Goal: Transaction & Acquisition: Purchase product/service

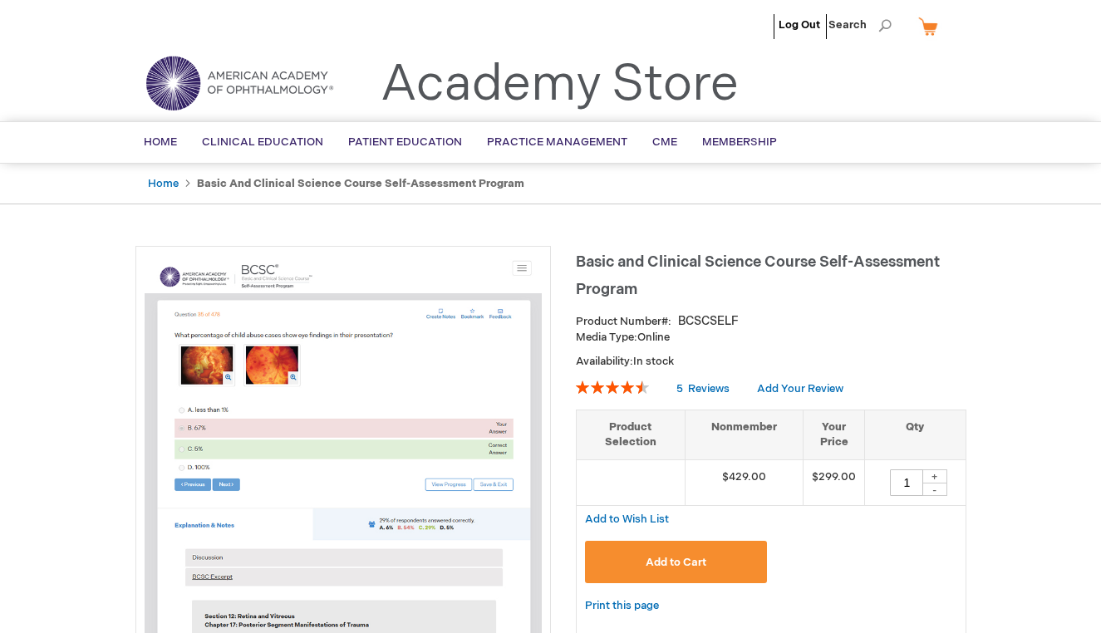
click at [733, 558] on button "Add to Cart" at bounding box center [676, 562] width 183 height 42
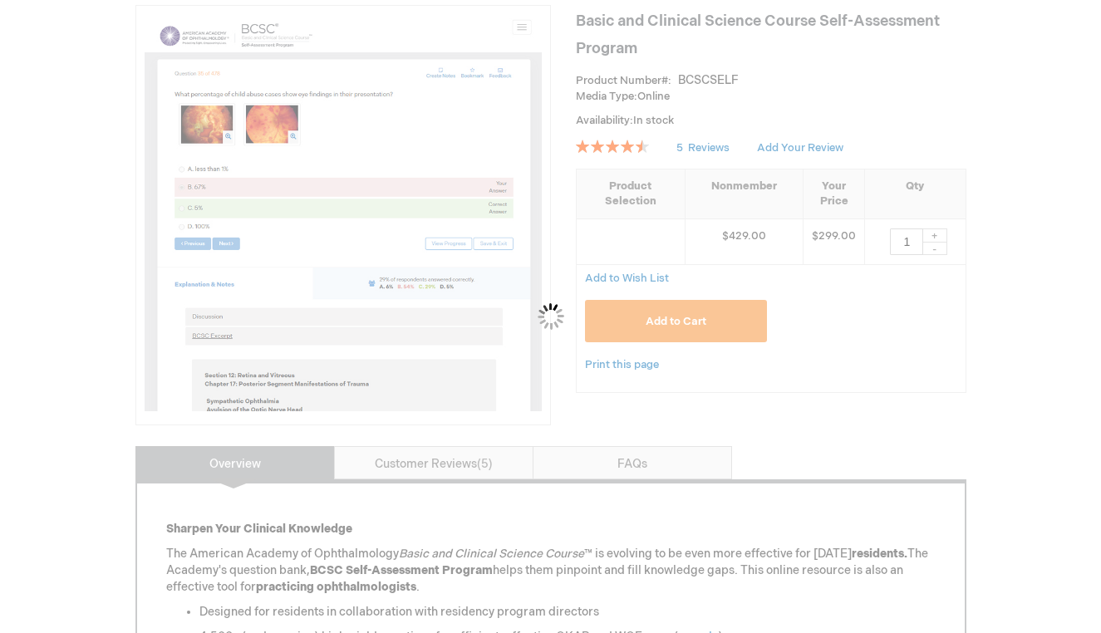
scroll to position [255, 0]
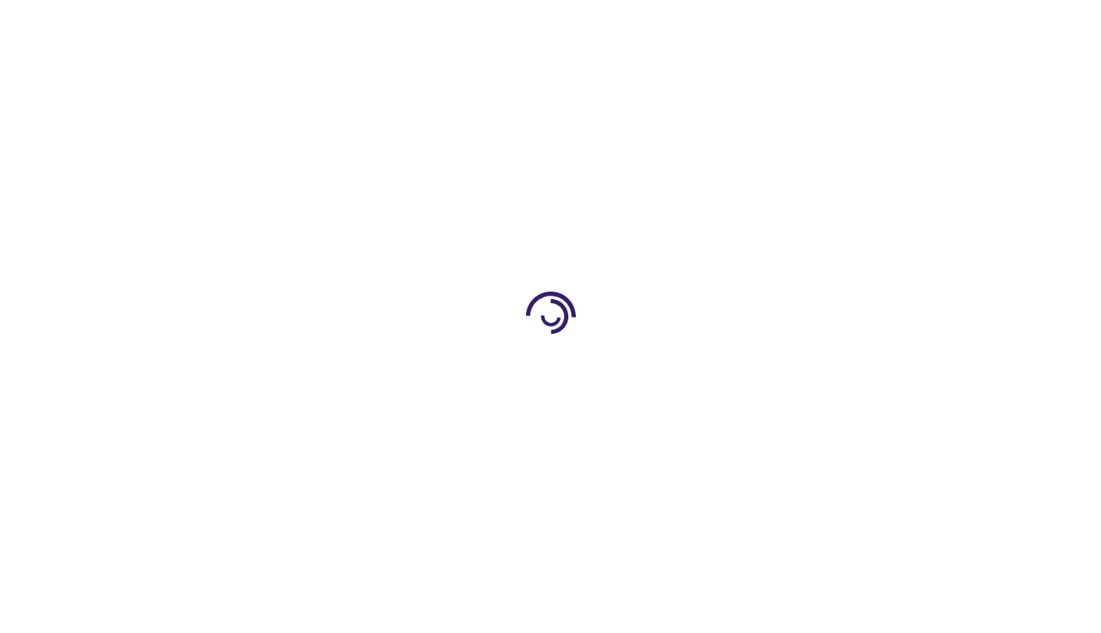
type input "1"
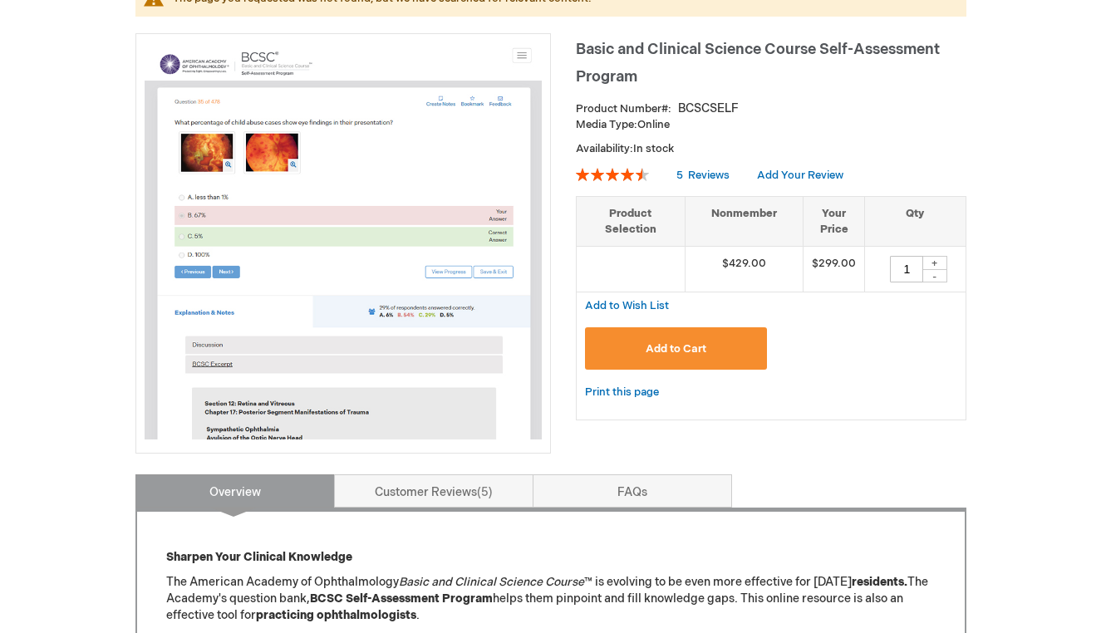
scroll to position [252, 0]
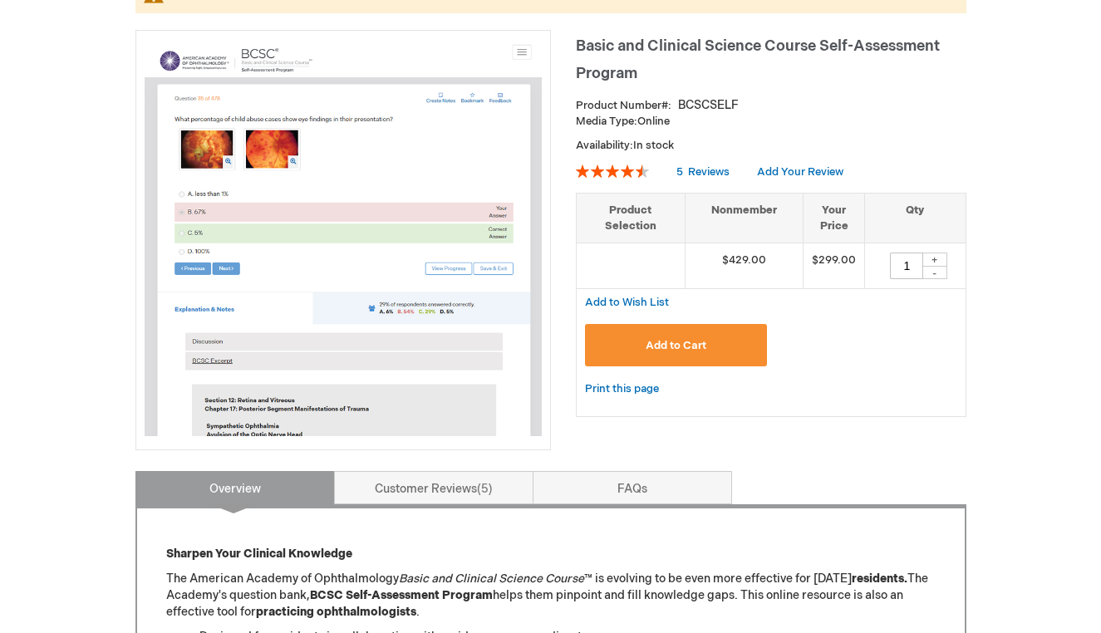
click at [691, 333] on button "Add to Cart" at bounding box center [676, 345] width 183 height 42
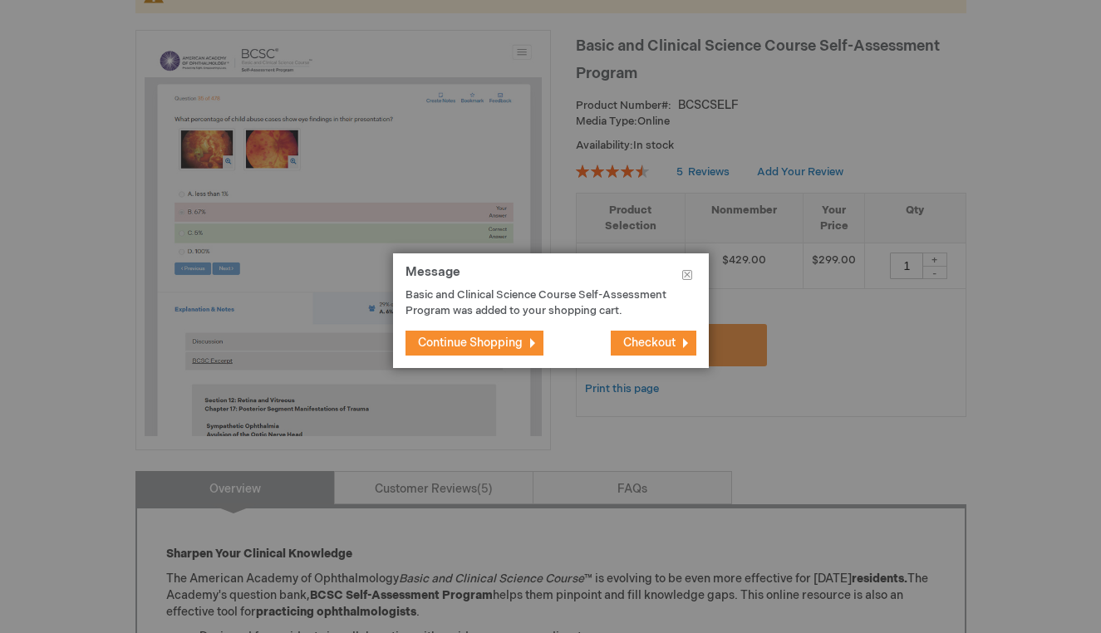
click at [662, 335] on button "Checkout" at bounding box center [654, 343] width 86 height 25
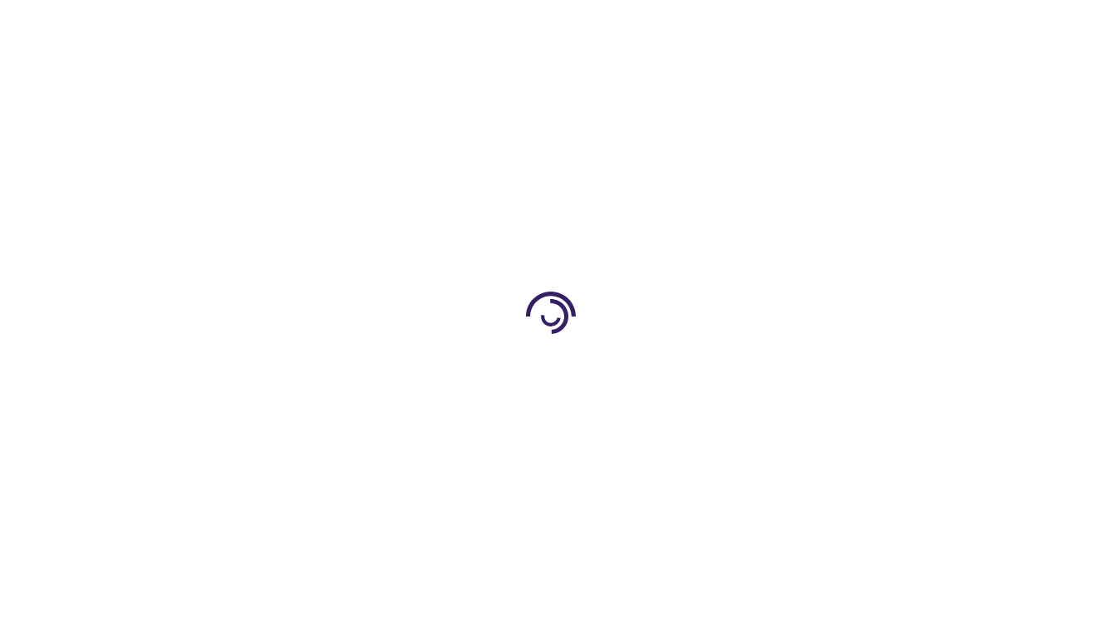
select select "US"
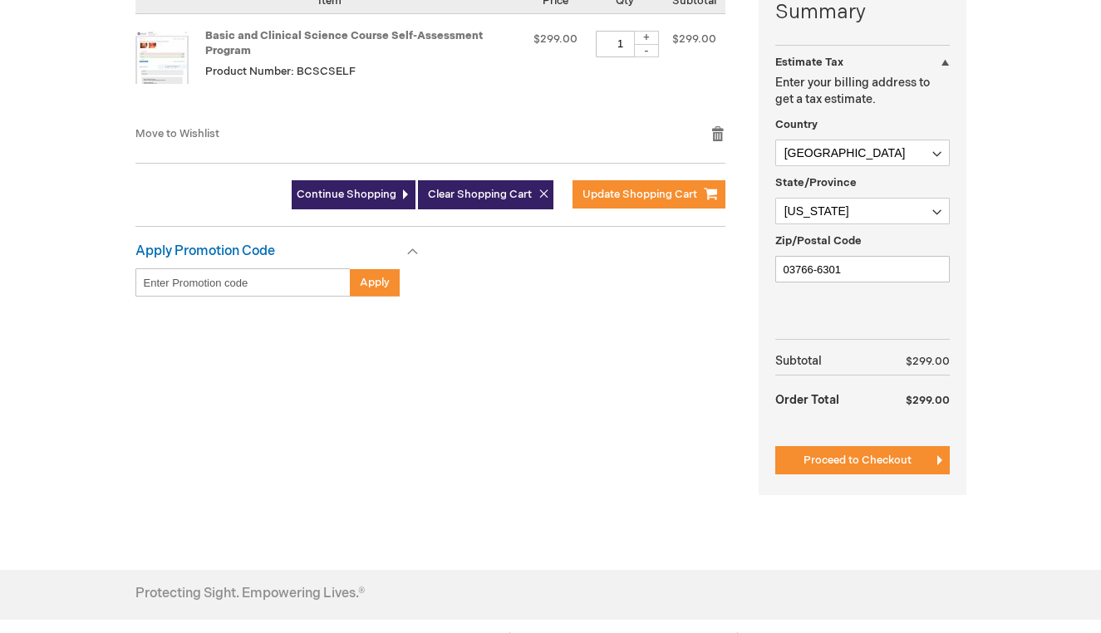
scroll to position [436, 0]
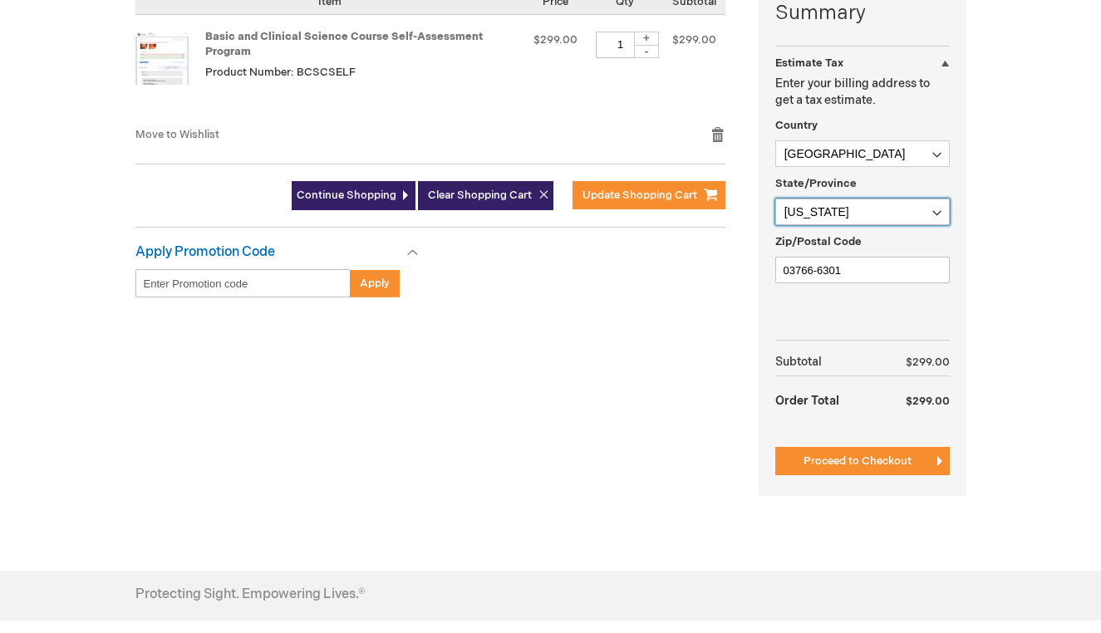
click at [891, 202] on select "Please select a region, state or province. Alabama Alaska American Samoa Arizon…" at bounding box center [862, 212] width 175 height 27
select select "49"
click at [775, 199] on select "Please select a region, state or province. Alabama Alaska American Samoa Arizon…" at bounding box center [862, 212] width 175 height 27
click at [845, 267] on input "03766-6301" at bounding box center [862, 270] width 175 height 27
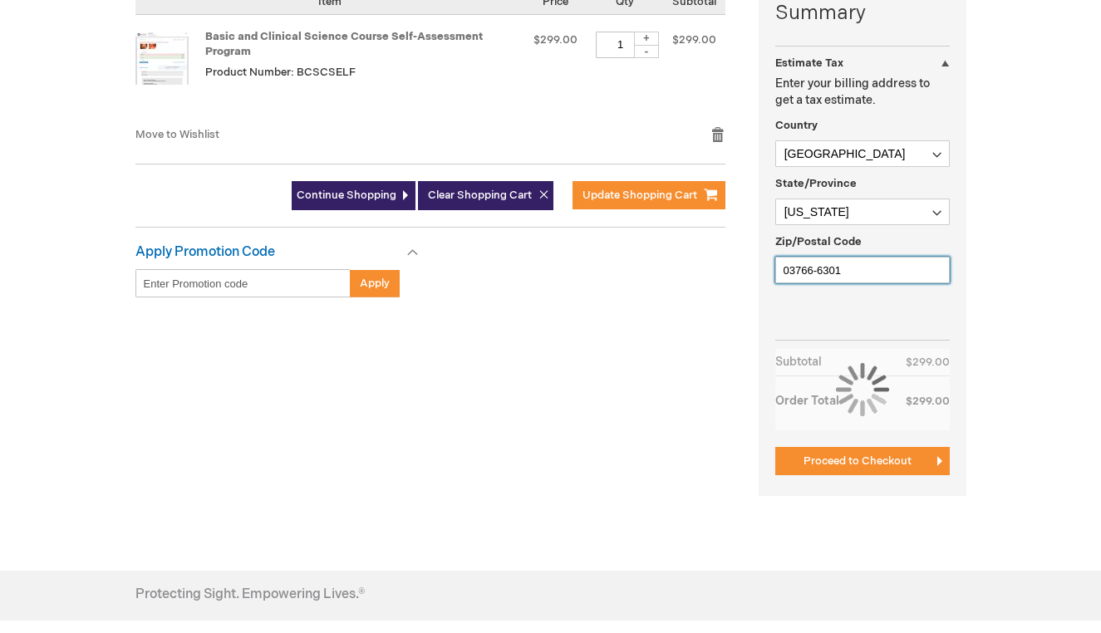
click at [845, 266] on input "03766-6301" at bounding box center [862, 270] width 175 height 27
type input "97219-5221"
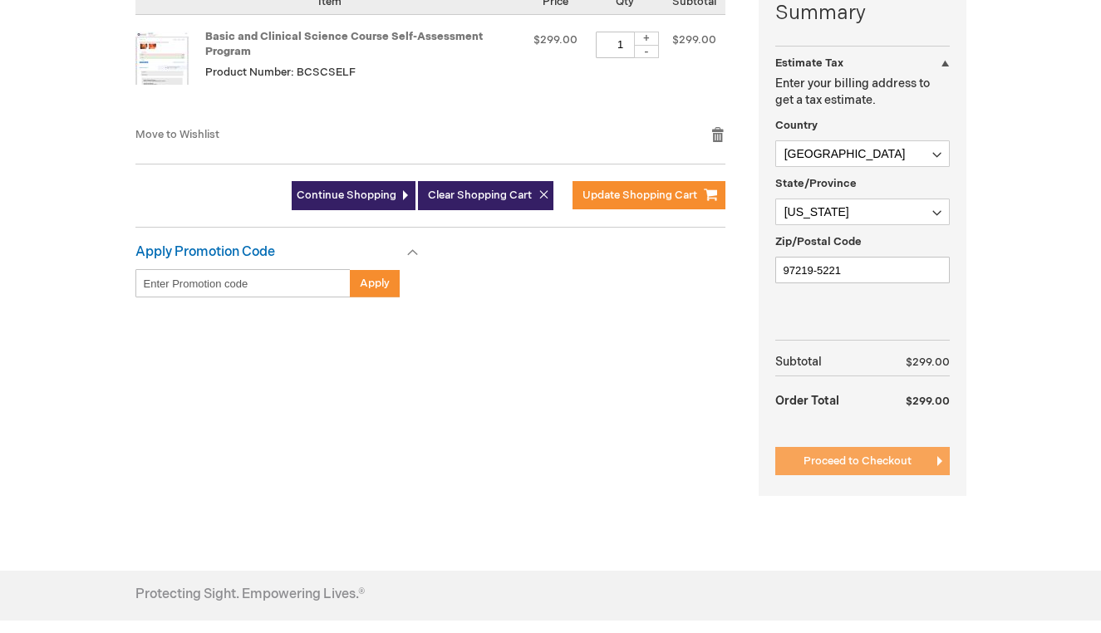
click at [879, 465] on span "Proceed to Checkout" at bounding box center [858, 461] width 108 height 13
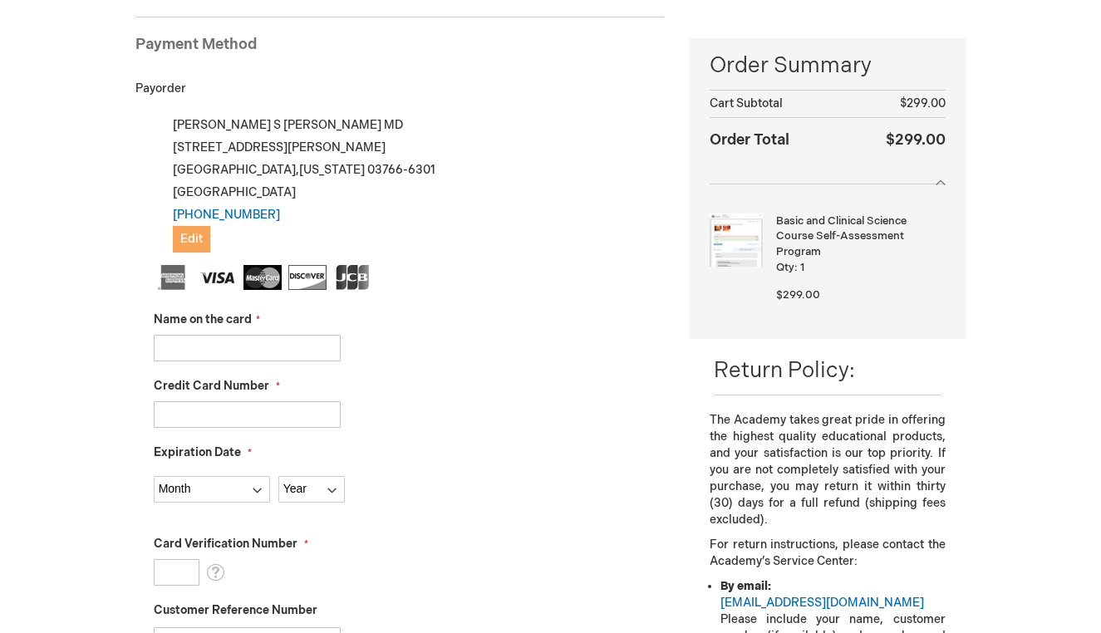
click at [189, 232] on span "Edit" at bounding box center [191, 239] width 22 height 14
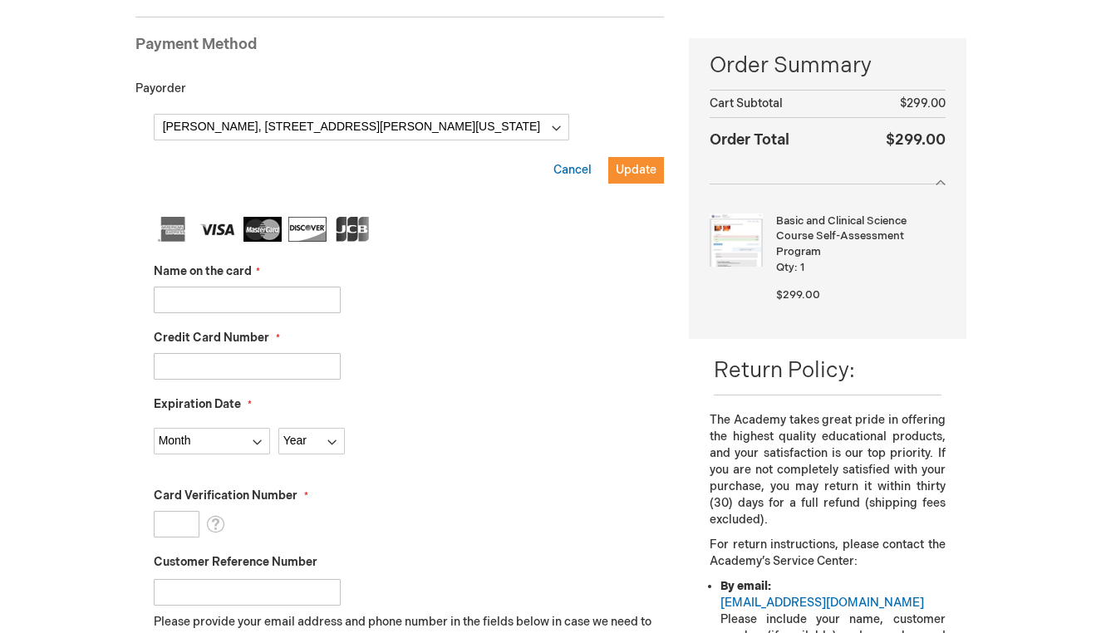
click at [251, 303] on input "Name on the card" at bounding box center [247, 300] width 187 height 27
type input "Emily Levine"
type input "4400661140110864"
select select "9"
select select "2028"
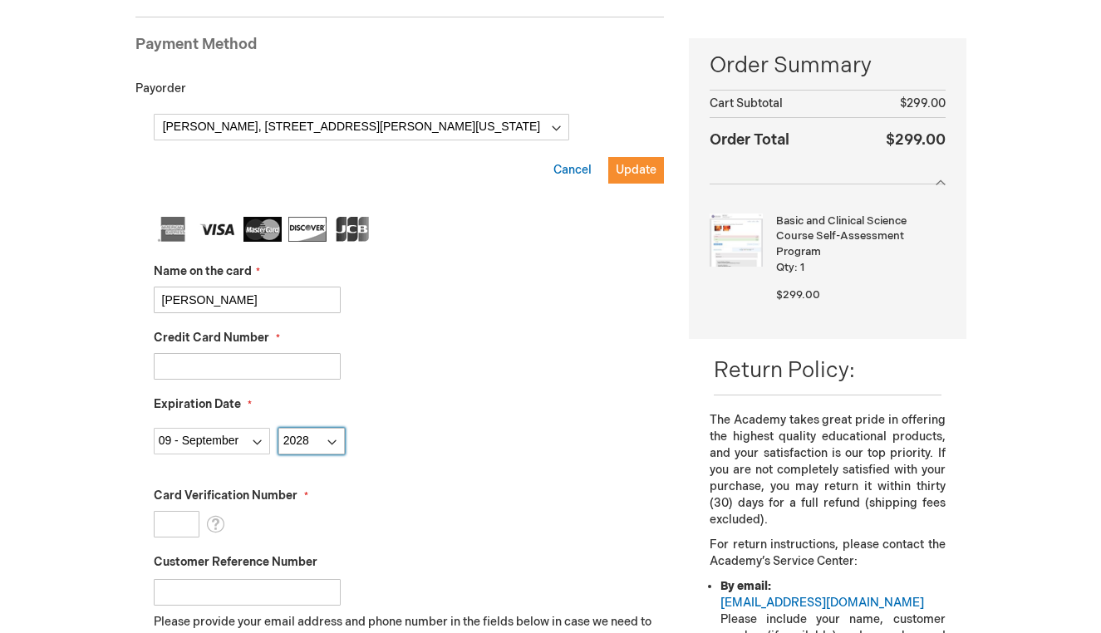
type input "822"
click at [298, 109] on div "Payorder" at bounding box center [399, 89] width 529 height 50
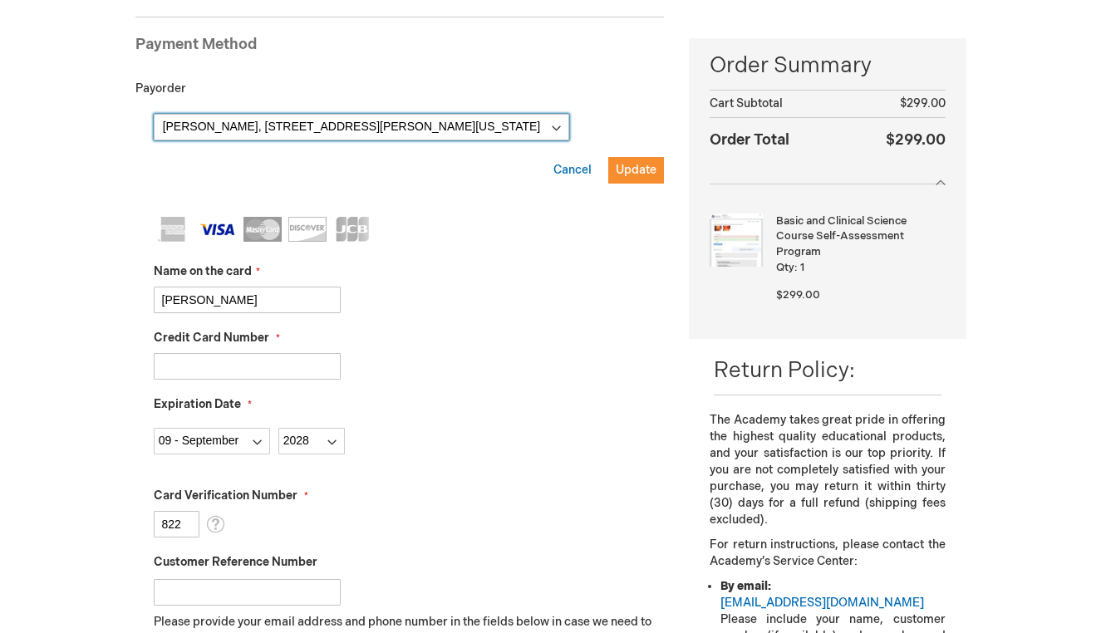
click at [298, 124] on select "Emily Levine, 35 Parkhurst St Apt 1 , Lebanon, New Hampshire 03766-6301, United…" at bounding box center [362, 127] width 416 height 27
select select
click at [154, 114] on select "Emily Levine, 35 Parkhurst St Apt 1 , Lebanon, New Hampshire 03766-6301, United…" at bounding box center [362, 127] width 416 height 27
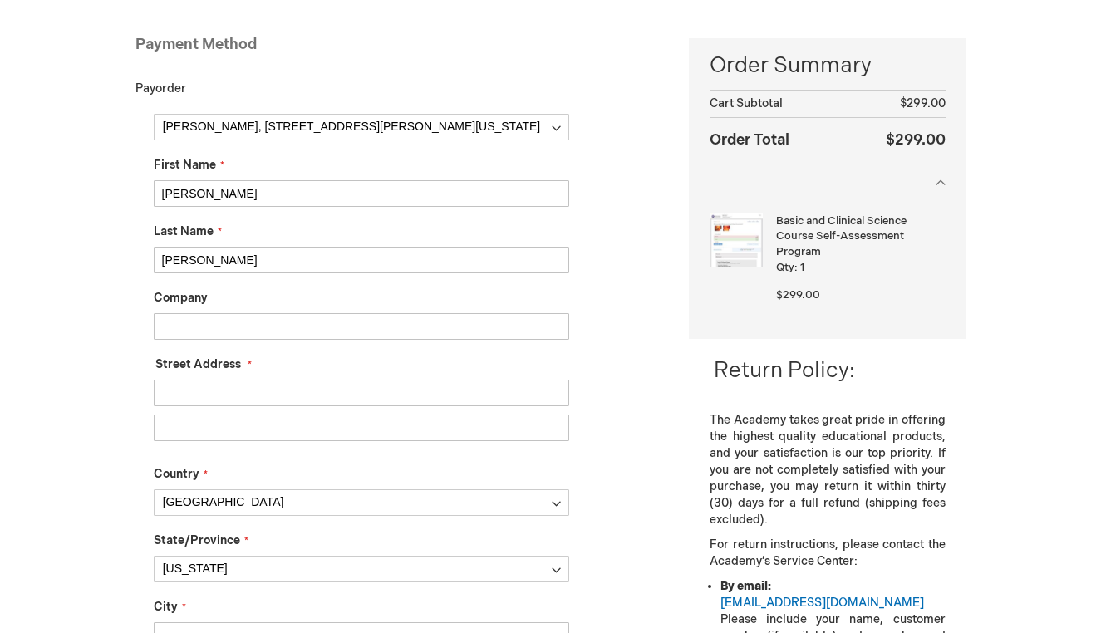
click at [273, 401] on input "Street Address: Line 1" at bounding box center [362, 393] width 416 height 27
type input "4213 SW Marigold St"
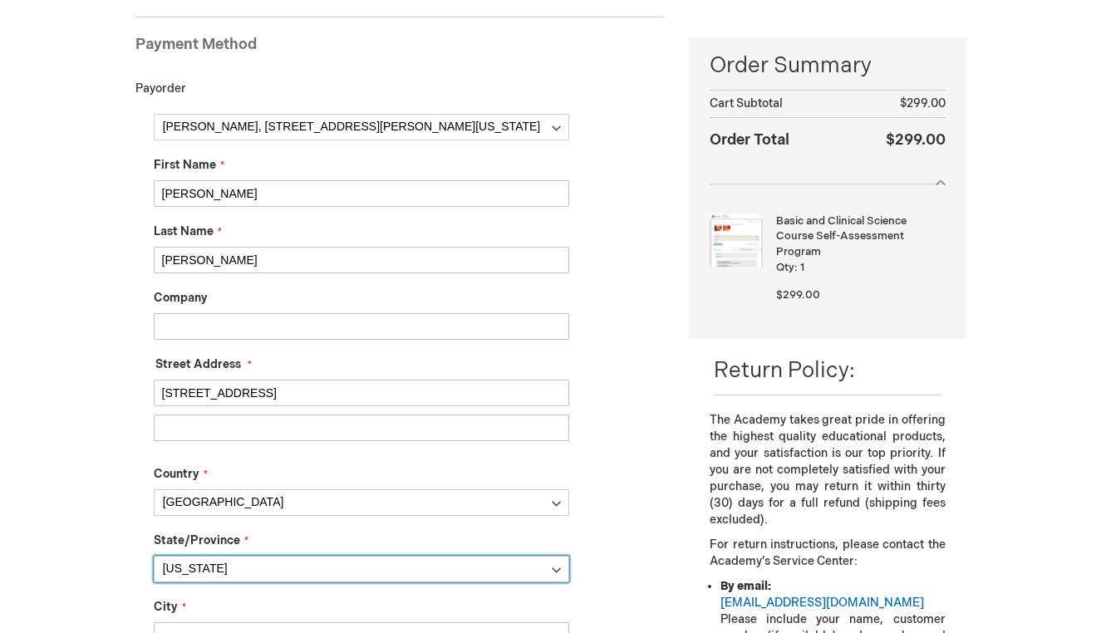
type input "Portland"
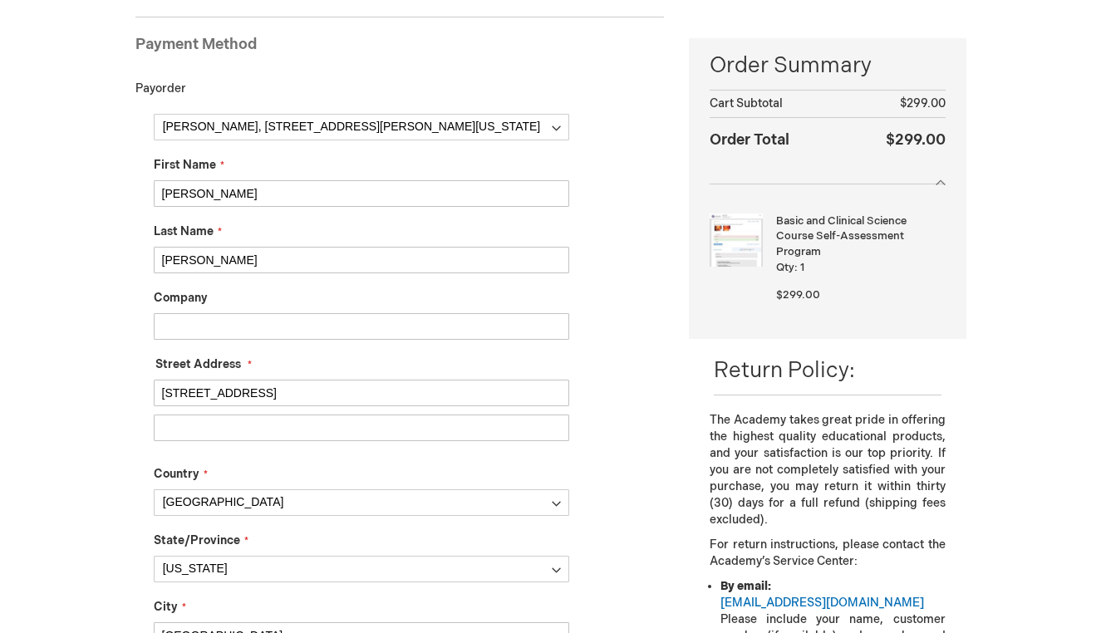
type input "eslevine517@gmail.com"
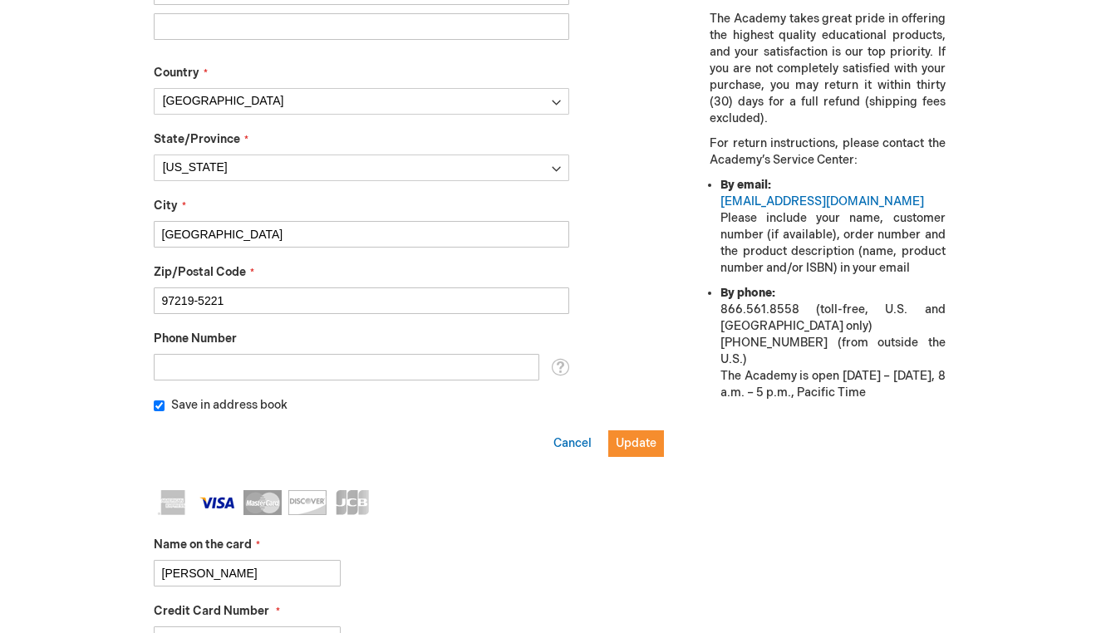
scroll to position [631, 0]
click at [641, 445] on span "Update" at bounding box center [636, 442] width 41 height 14
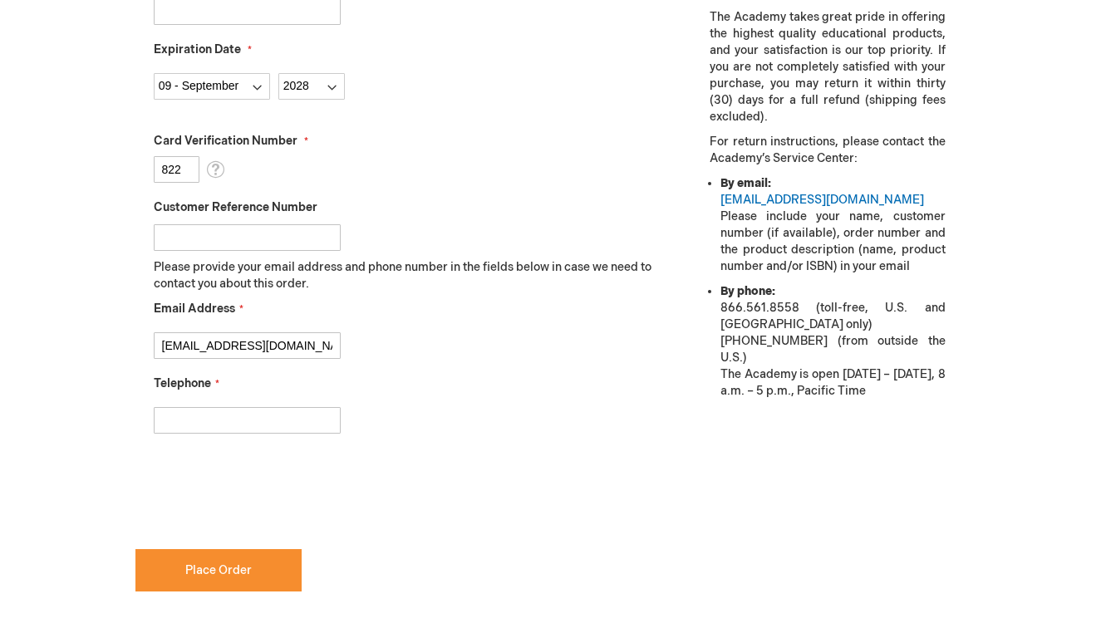
click at [210, 425] on input "Telephone" at bounding box center [247, 420] width 187 height 27
type input "2034144717"
checkbox input "true"
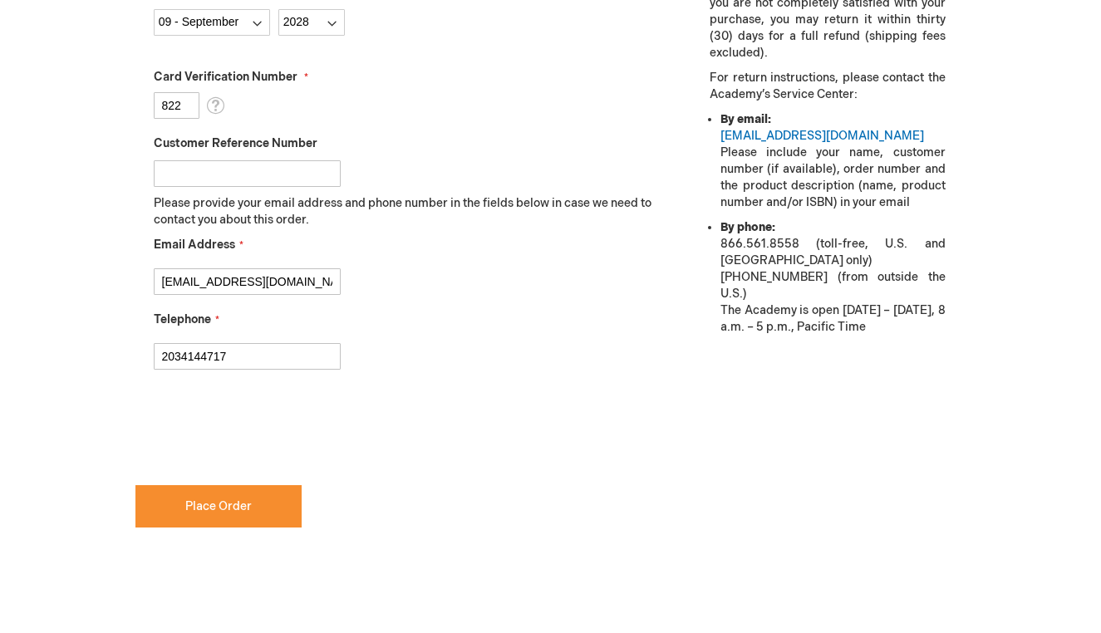
scroll to position [723, 0]
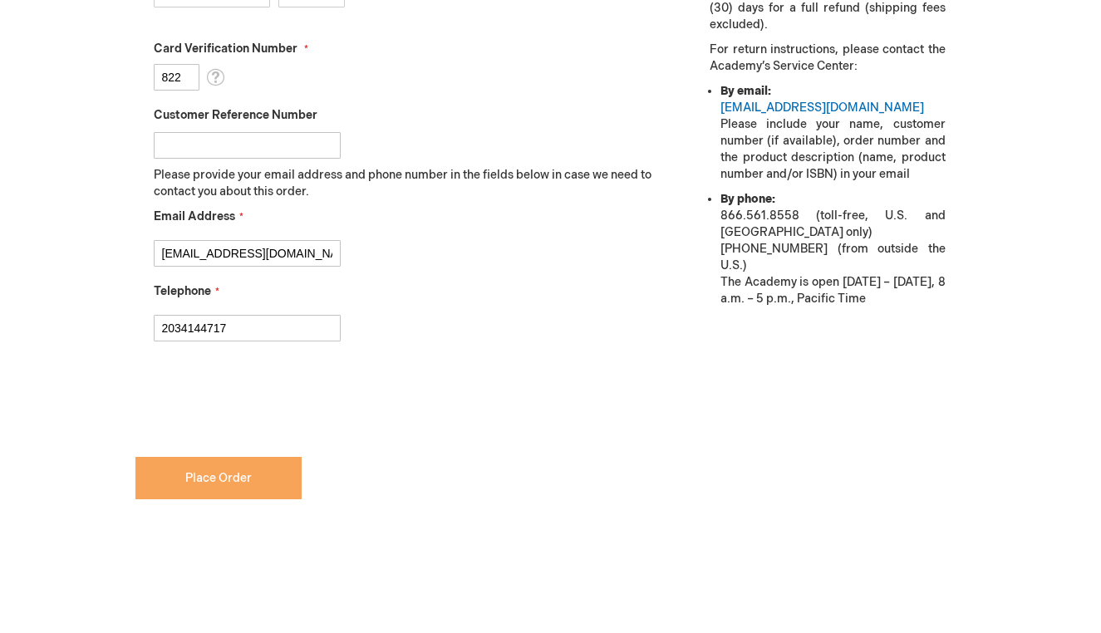
click at [241, 475] on span "Place Order" at bounding box center [218, 478] width 66 height 14
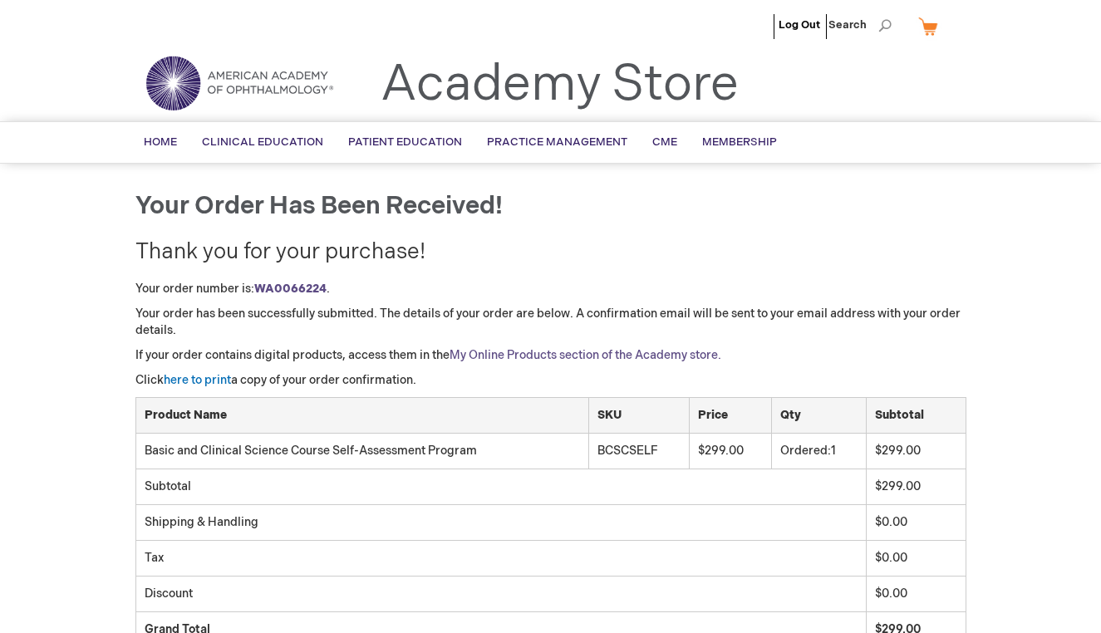
click at [481, 352] on link "My Online Products section of the Academy store." at bounding box center [586, 355] width 272 height 14
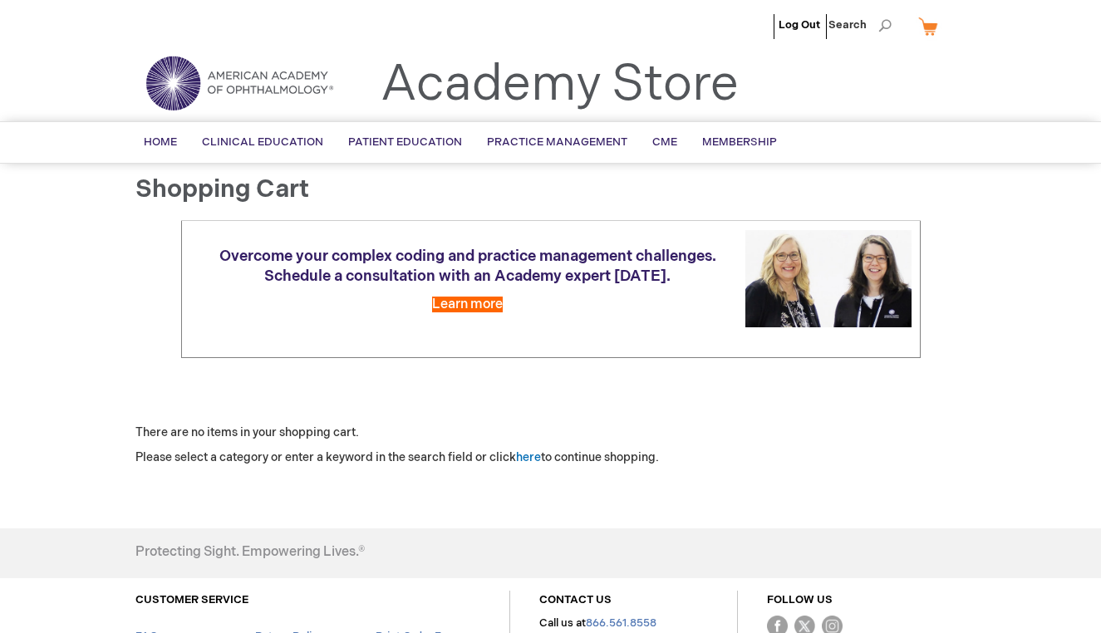
click at [775, 13] on li "Log Out" at bounding box center [800, 25] width 50 height 50
click at [799, 30] on link "Log Out" at bounding box center [800, 24] width 42 height 13
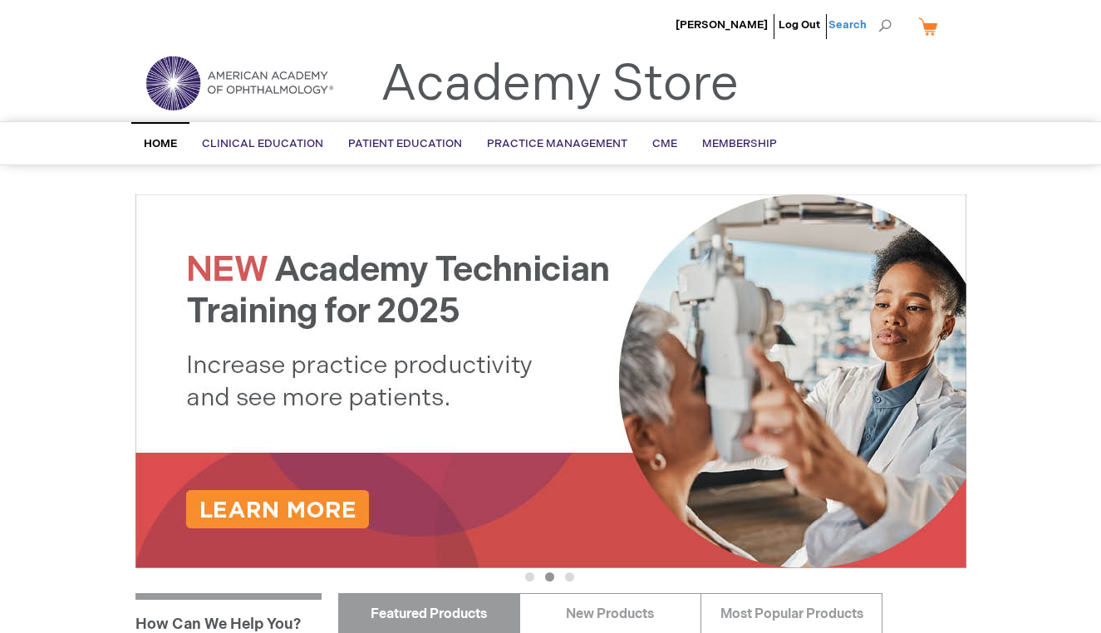
click at [862, 22] on span "Search" at bounding box center [860, 24] width 63 height 33
click at [906, 58] on div "Toggle Nav Academy Store" at bounding box center [551, 89] width 856 height 63
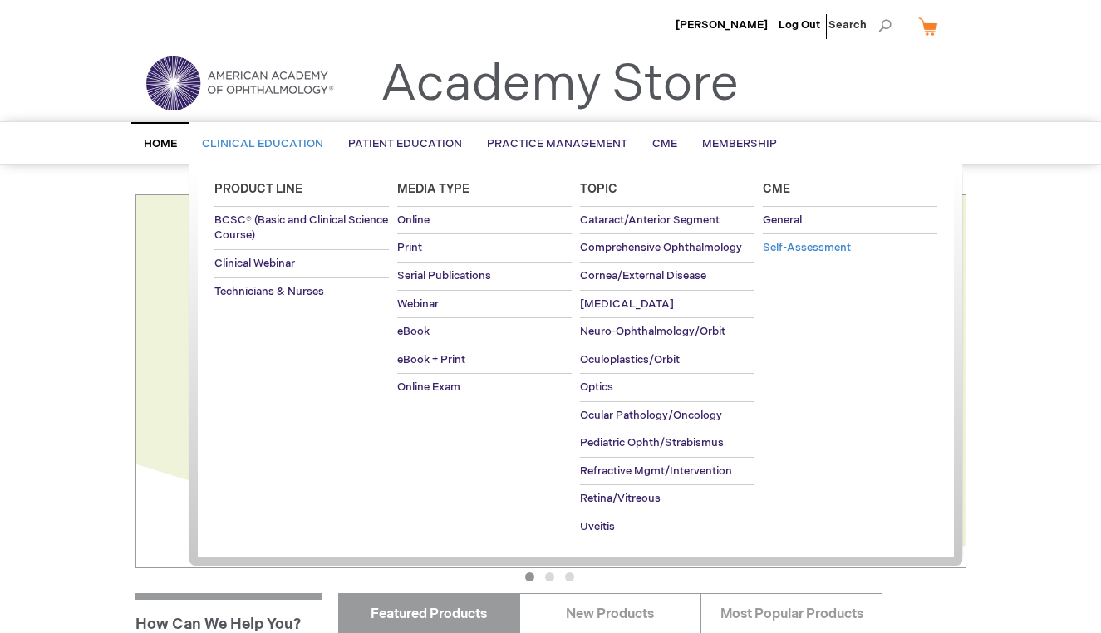
click at [834, 251] on span "Self-Assessment" at bounding box center [807, 247] width 88 height 13
